Goal: Task Accomplishment & Management: Use online tool/utility

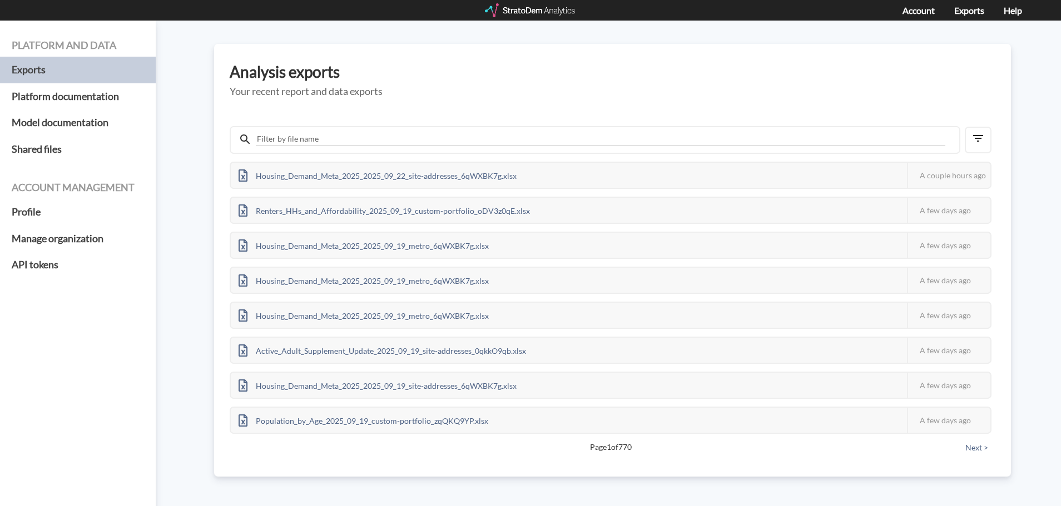
click at [542, 14] on div at bounding box center [531, 10] width 92 height 14
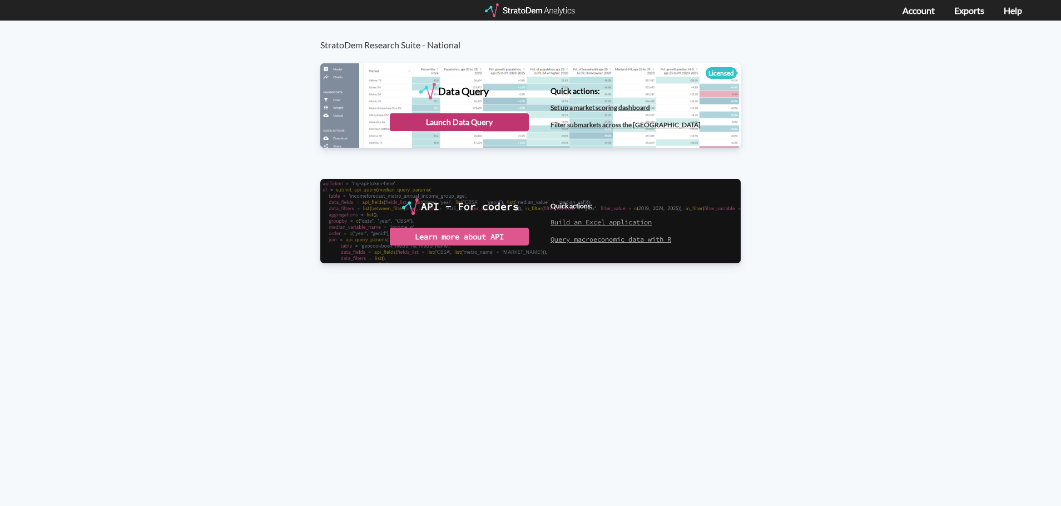
click at [489, 121] on div "Launch Data Query" at bounding box center [459, 122] width 139 height 18
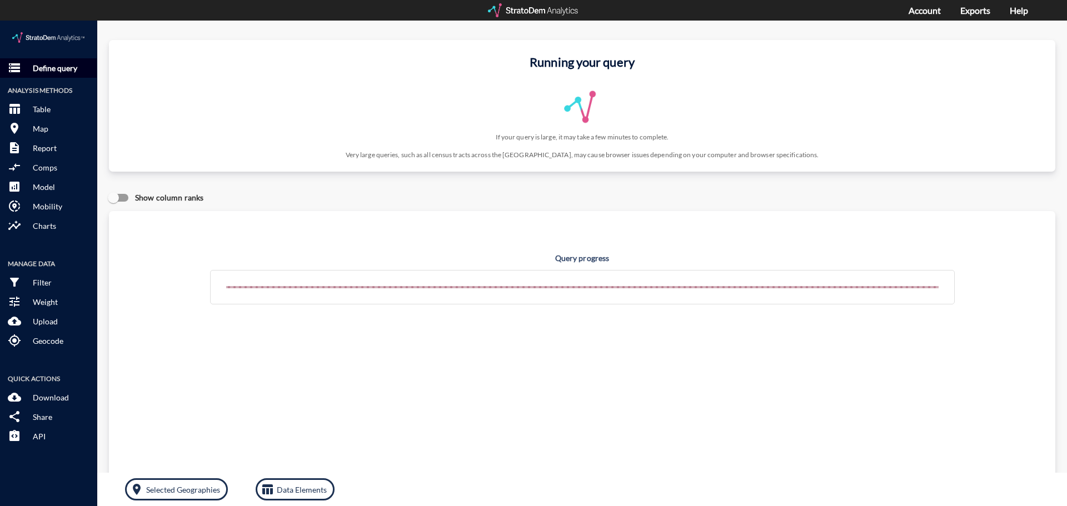
click p "Define query"
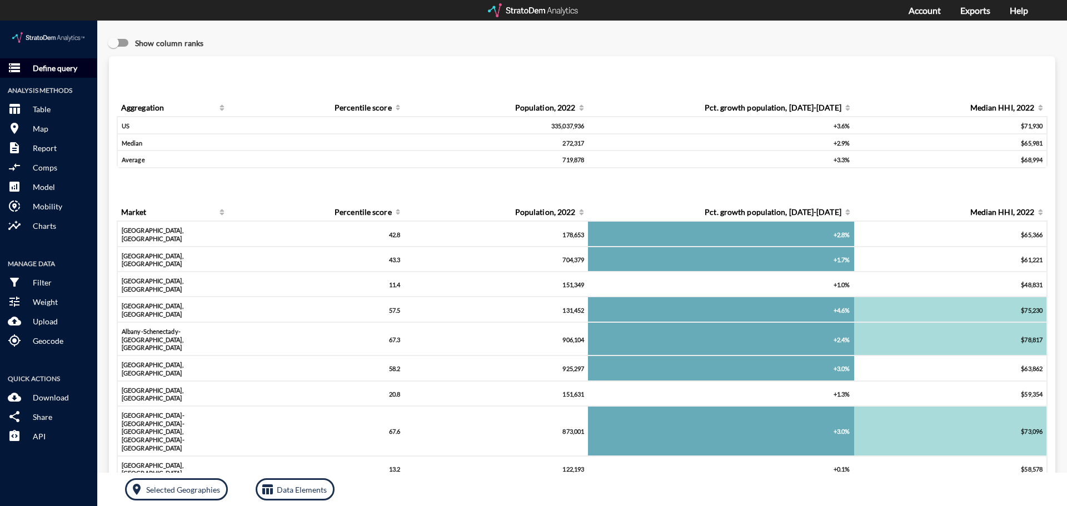
click button "storage Define query"
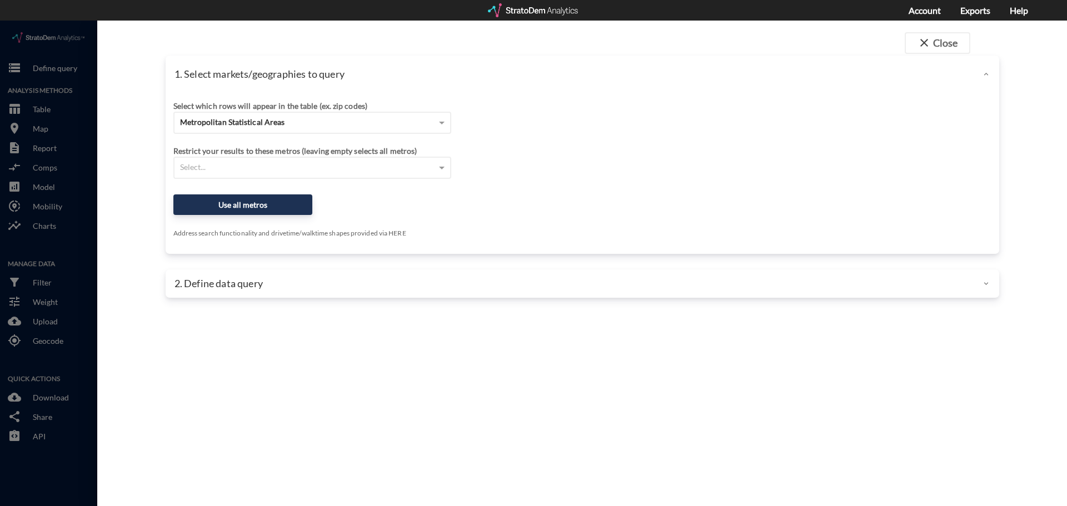
click div "Select which rows will appear in the table (ex. zip codes) Metropolitan Statist…"
click div "Metropolitan Statistical Areas"
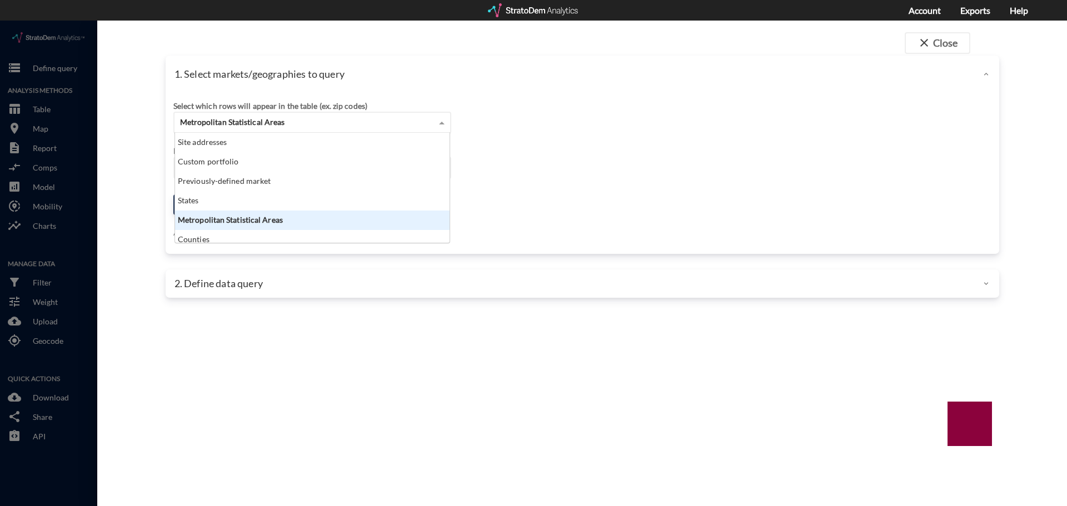
scroll to position [102, 268]
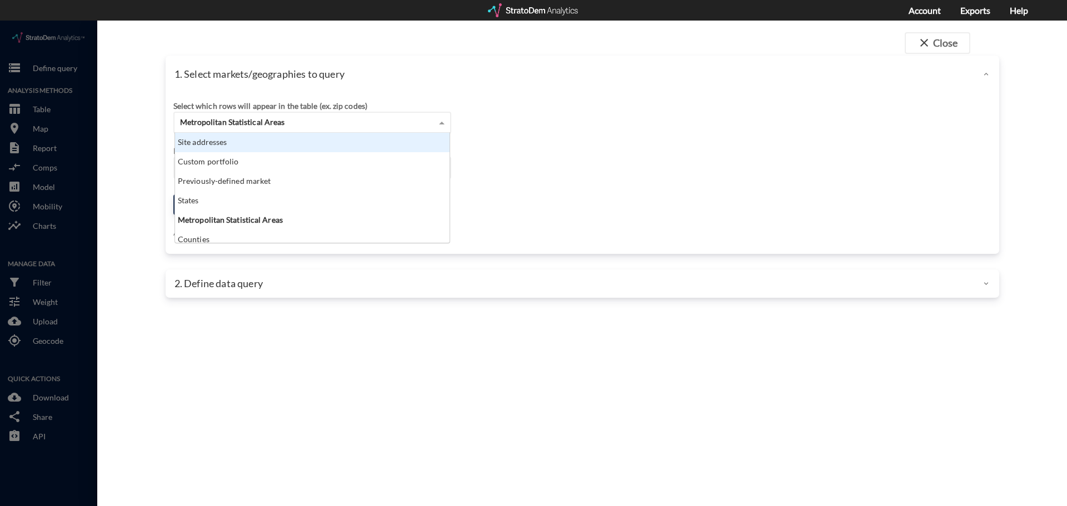
click div "Site addresses"
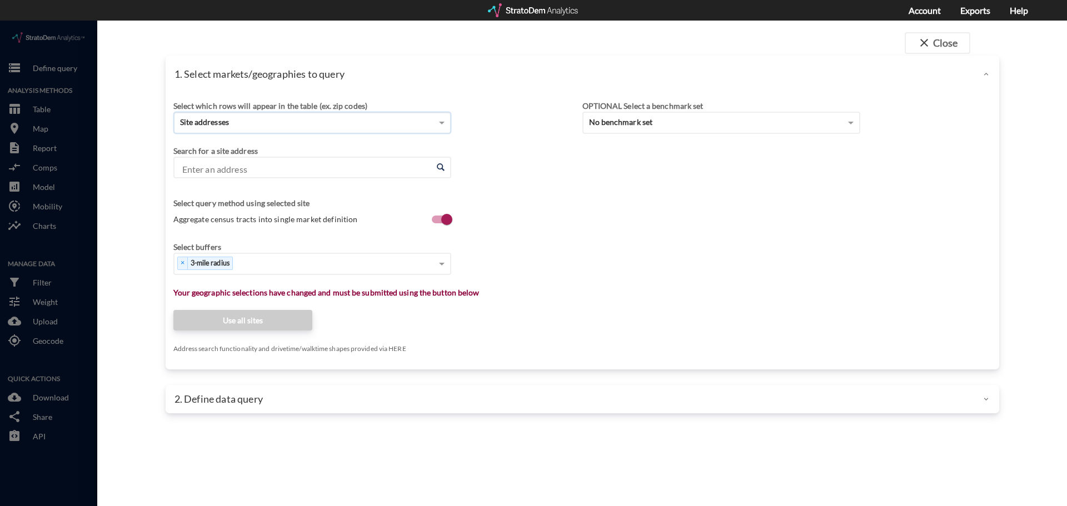
click input "Enter an address"
paste input "Address: 3380 Taylor Morrison Way, Monroe, NC 28110"
click input "Address: 3380 Taylor Morrison Way, Monroe, NC 28110"
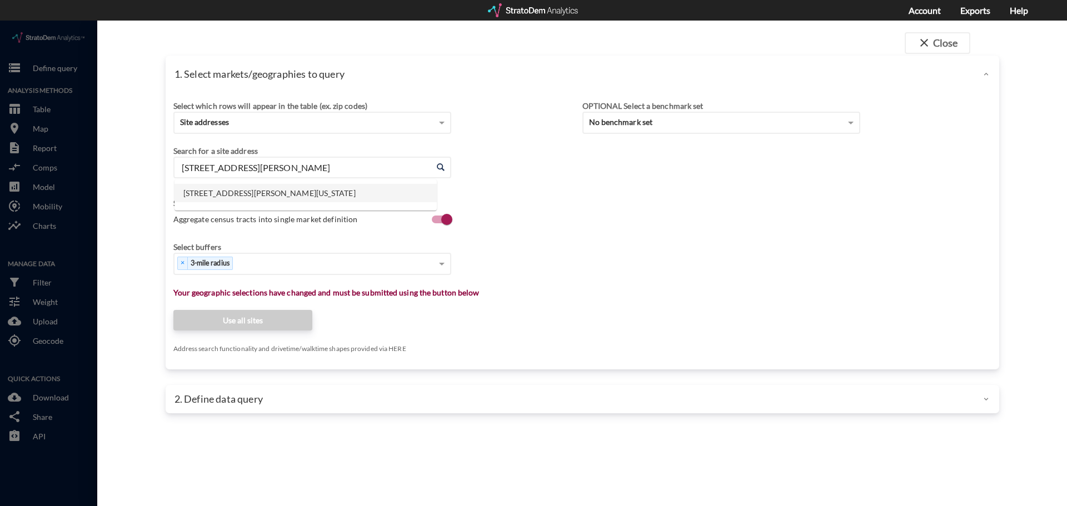
click li "3380 Taylor Morrison Way, Monroe, North Carolina"
type input "3380 Taylor Morrison Way, Monroe, North Carolina"
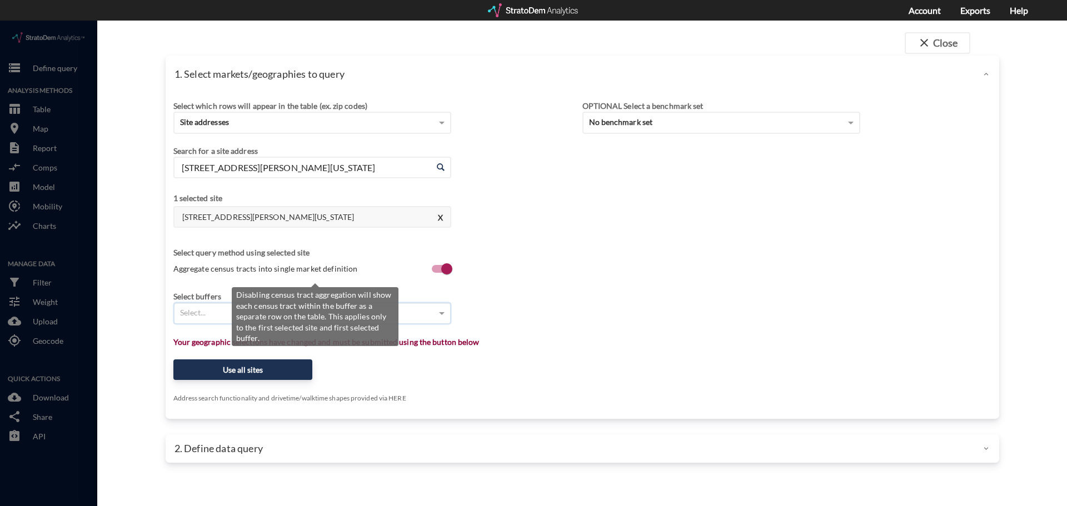
type input "1"
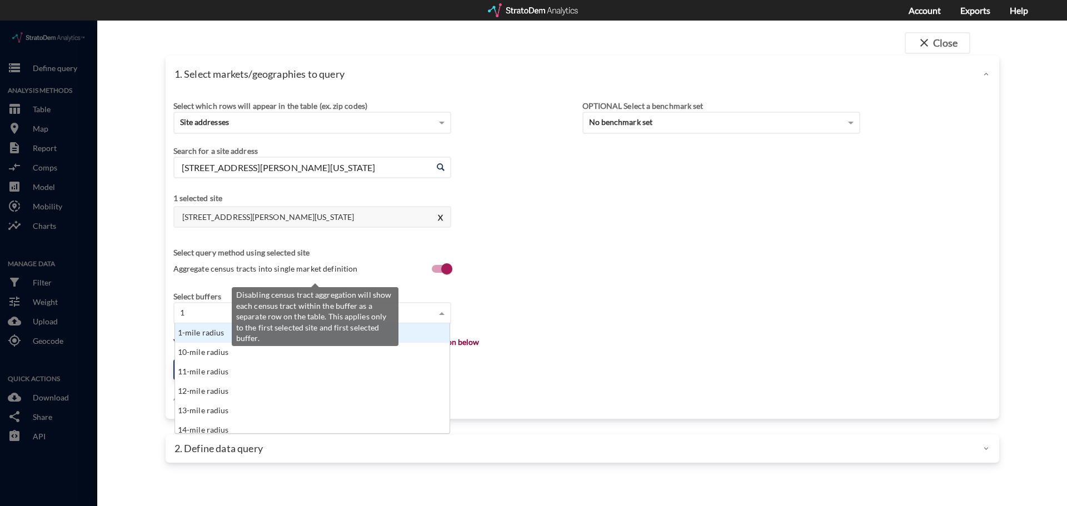
scroll to position [102, 268]
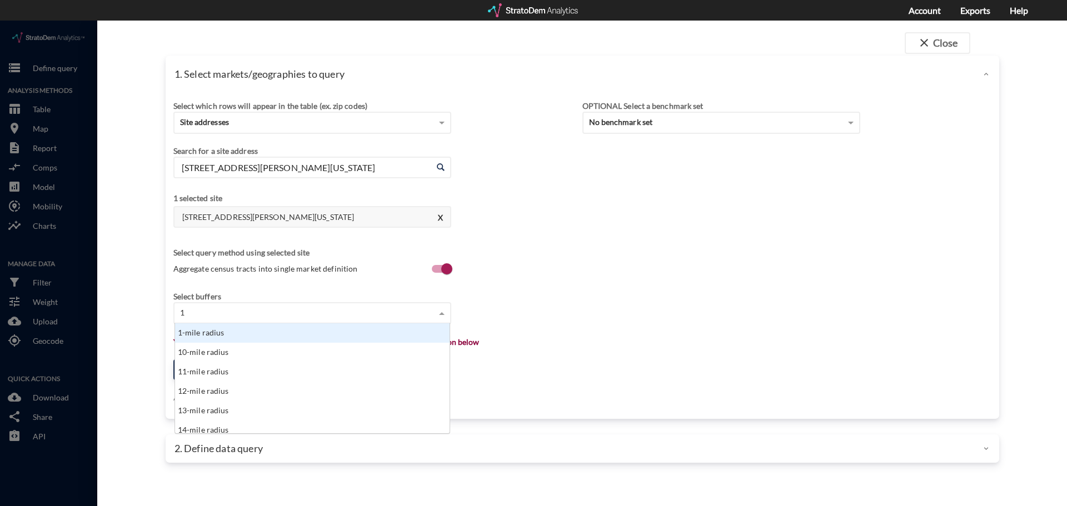
click div "1-mile radius"
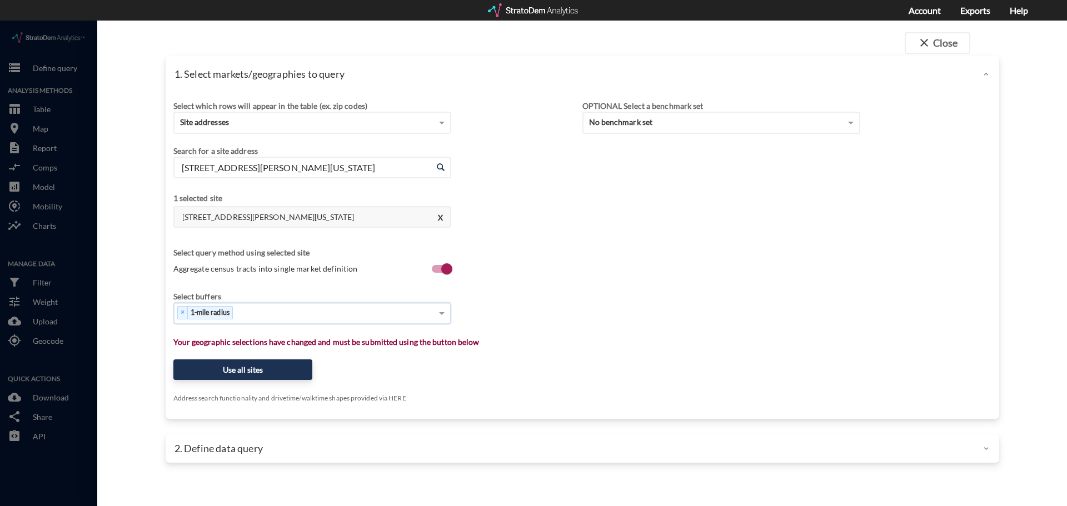
type input "3"
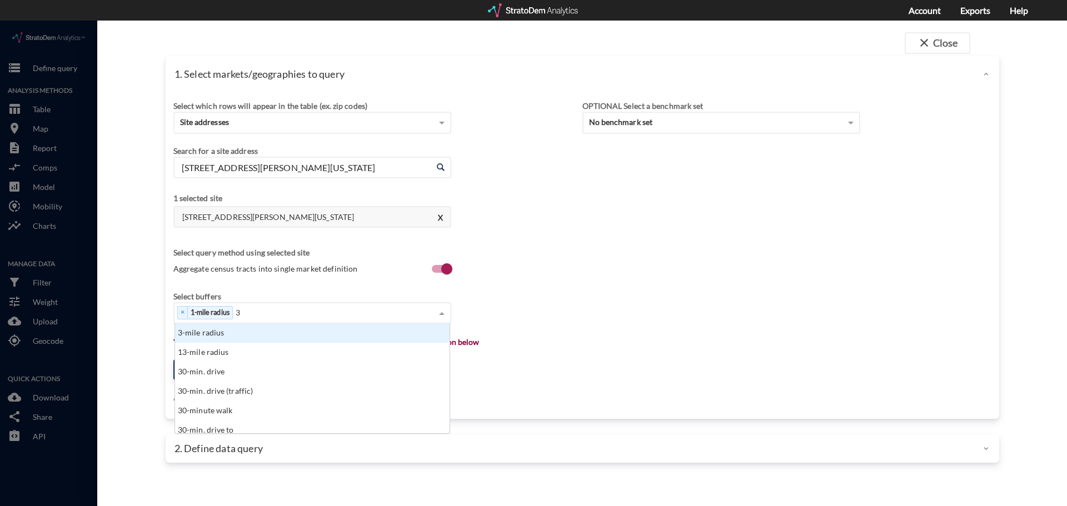
click div "3-mile radius"
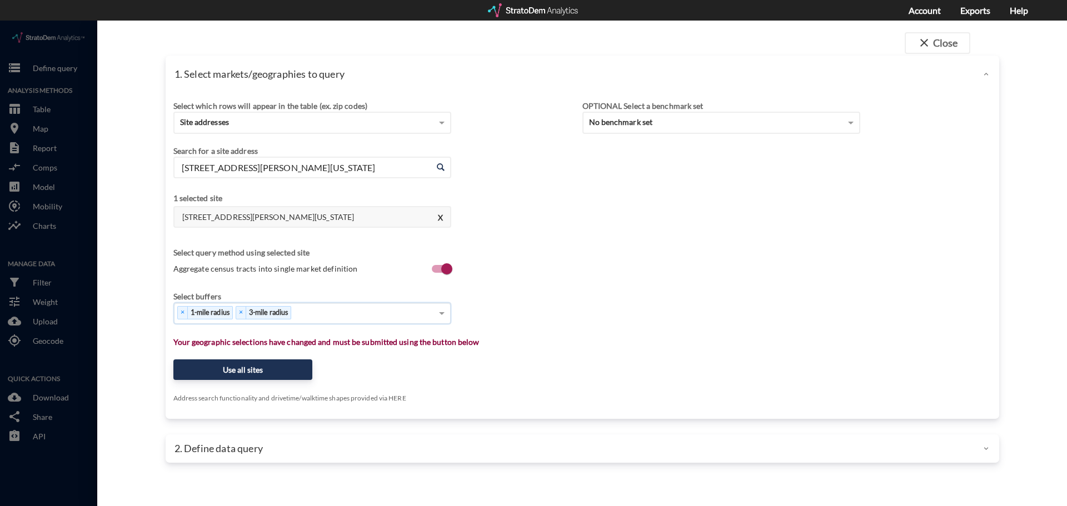
type input "5"
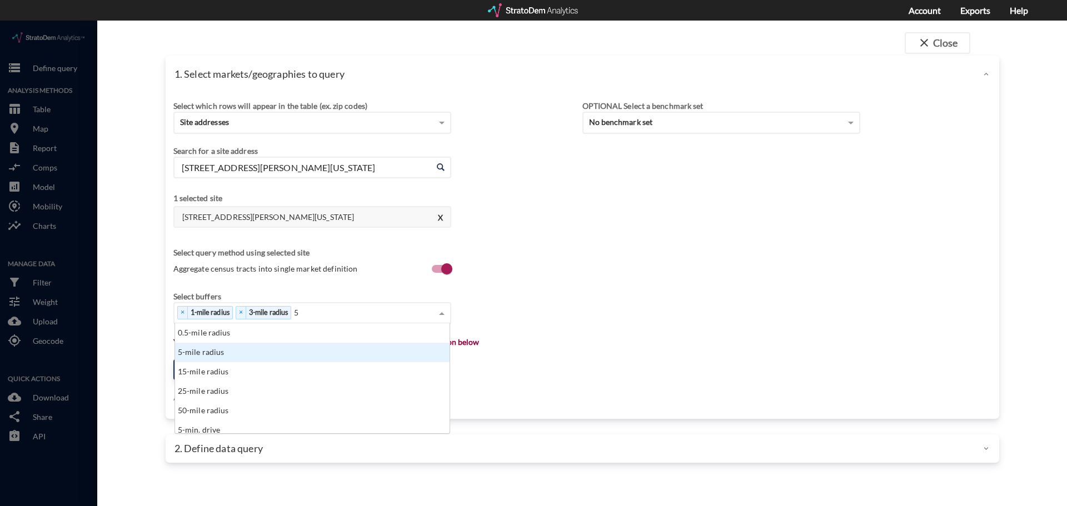
click div "5-mile radius"
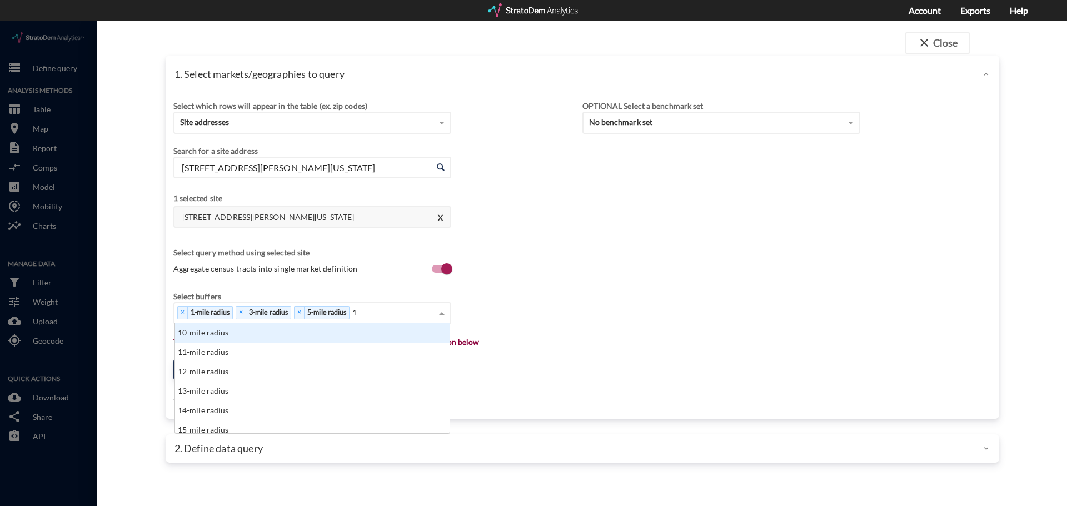
type input "10"
click div "10-mile radius"
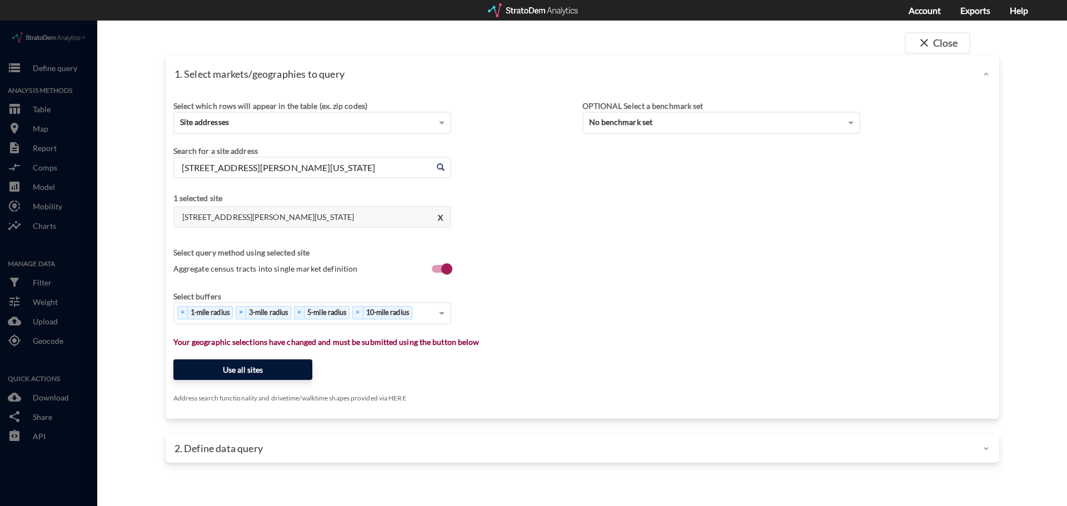
click button "Use all sites"
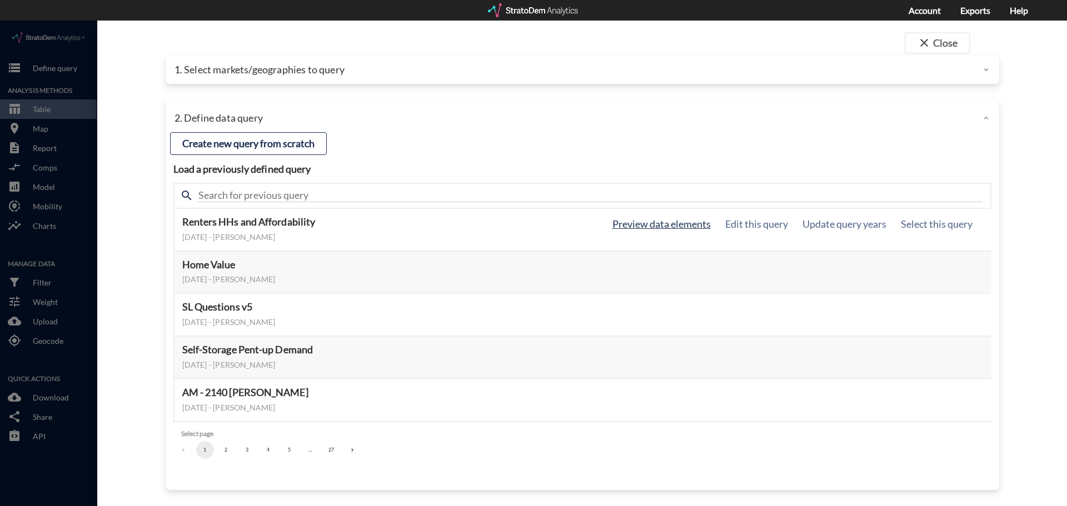
click button "Preview data elements"
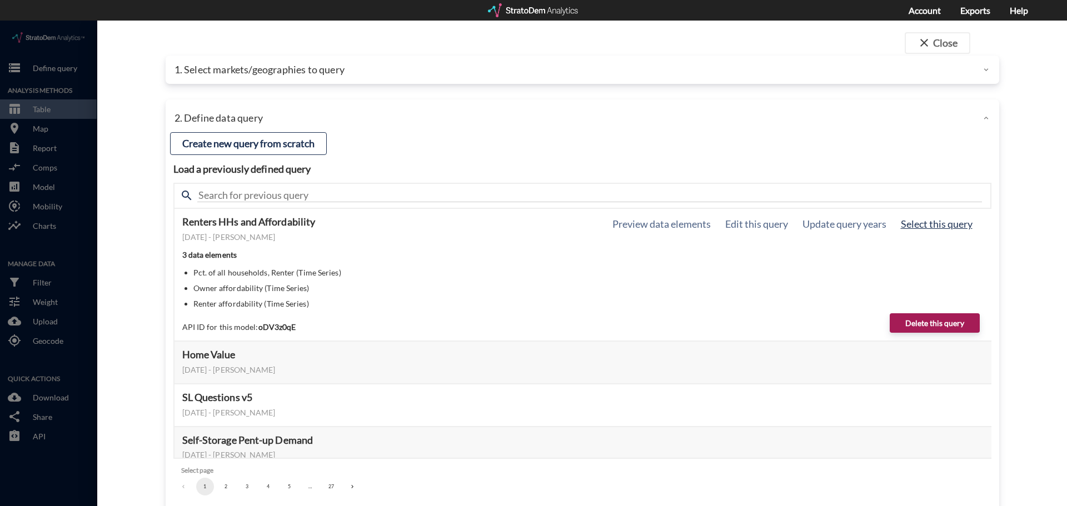
click button "Select this query"
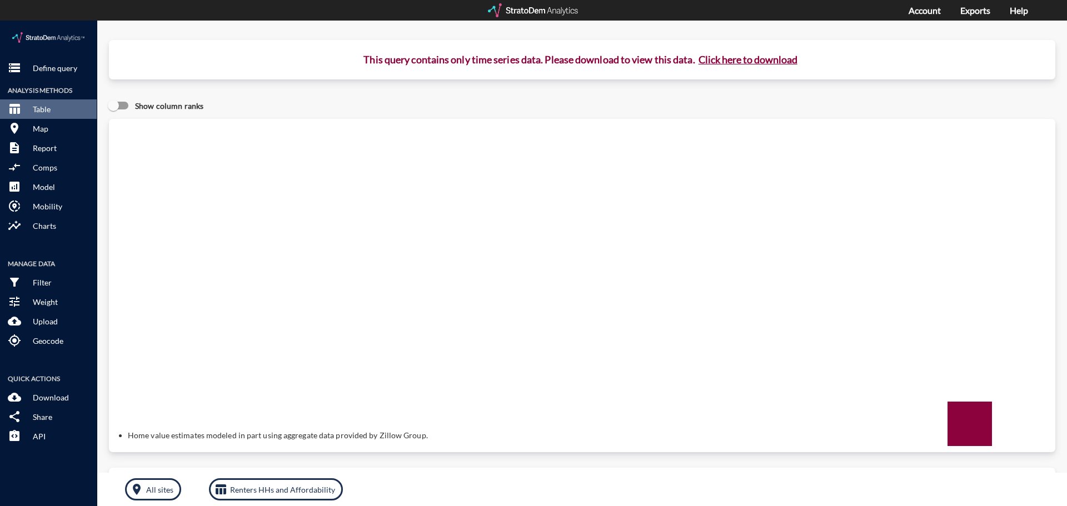
click button "Click here to download"
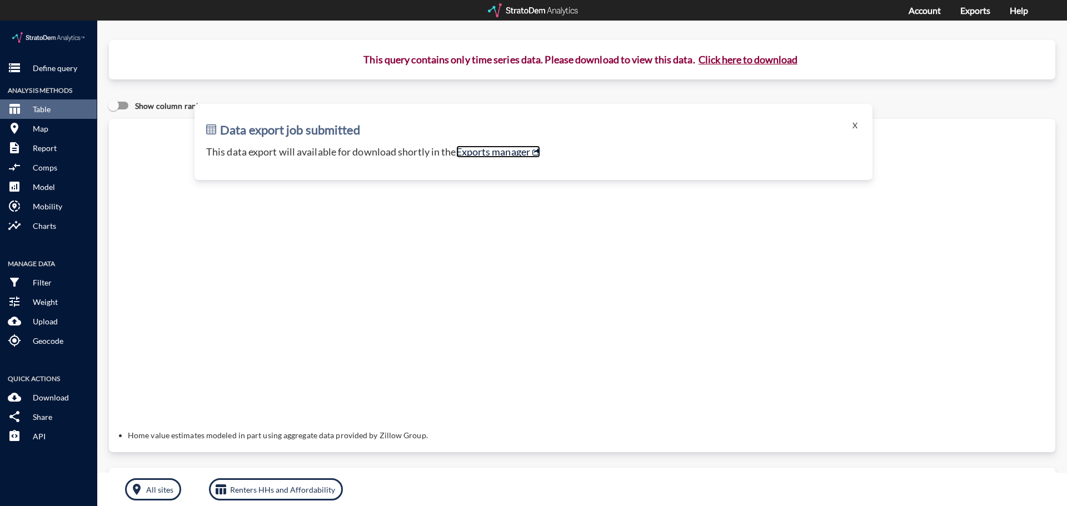
click link "Exports manager"
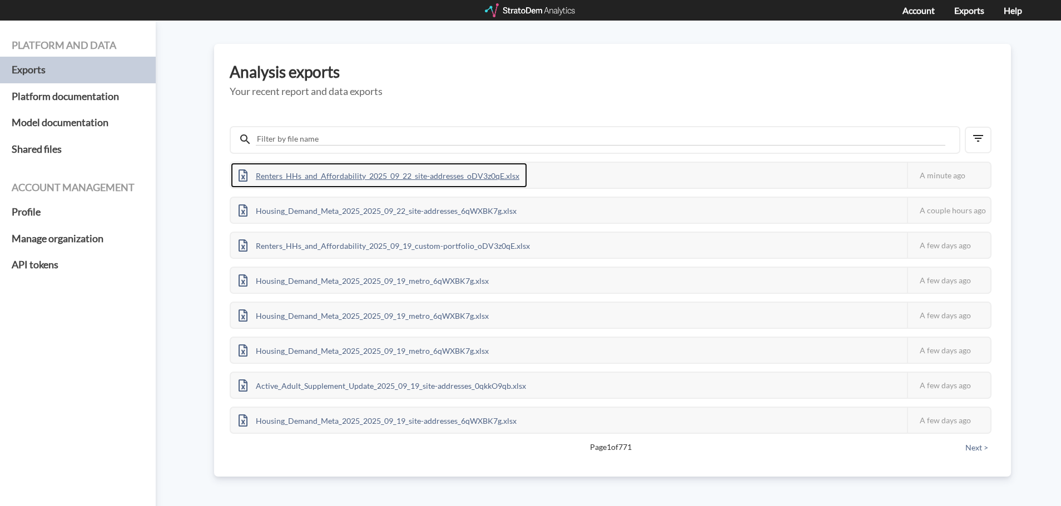
click at [425, 176] on div "Renters_HHs_and_Affordability_2025_09_22_site-addresses_oDV3z0qE.xlsx" at bounding box center [379, 175] width 296 height 25
